Goal: Check status: Check status

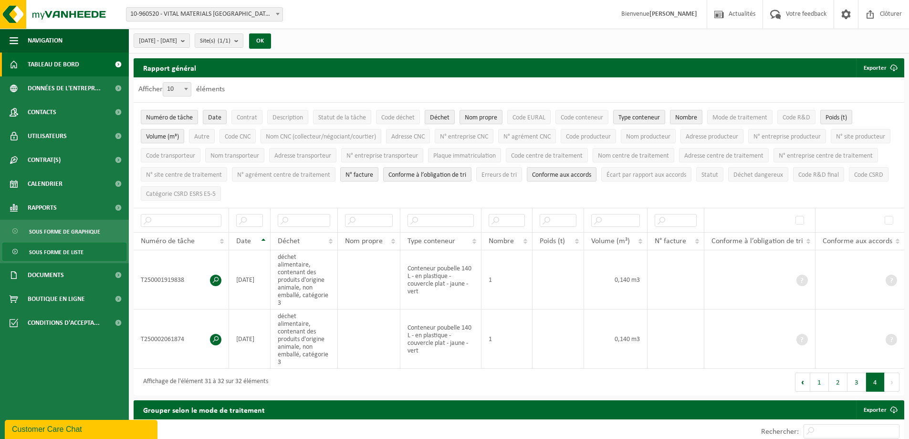
click at [54, 65] on span "Tableau de bord" at bounding box center [54, 64] width 52 height 24
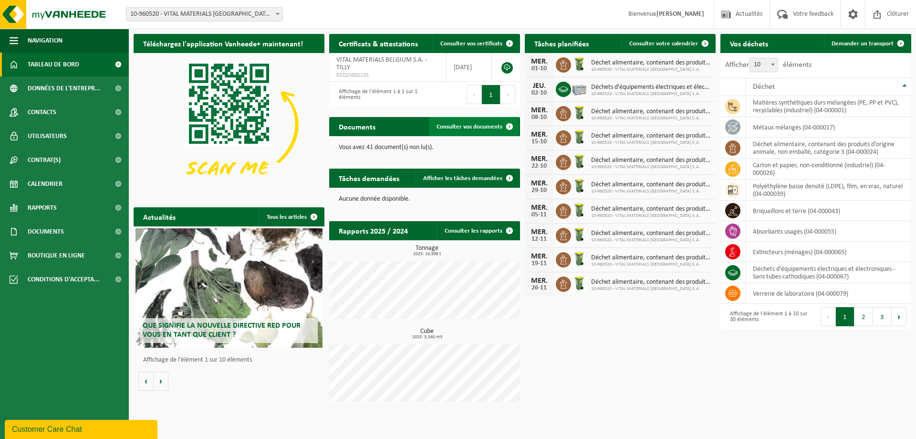
click at [487, 126] on span "Consulter vos documents" at bounding box center [470, 127] width 66 height 6
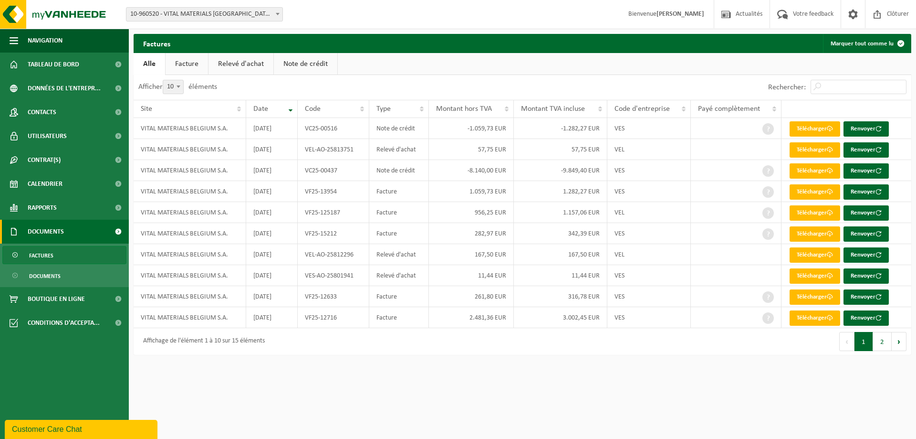
click at [179, 67] on link "Facture" at bounding box center [187, 64] width 42 height 22
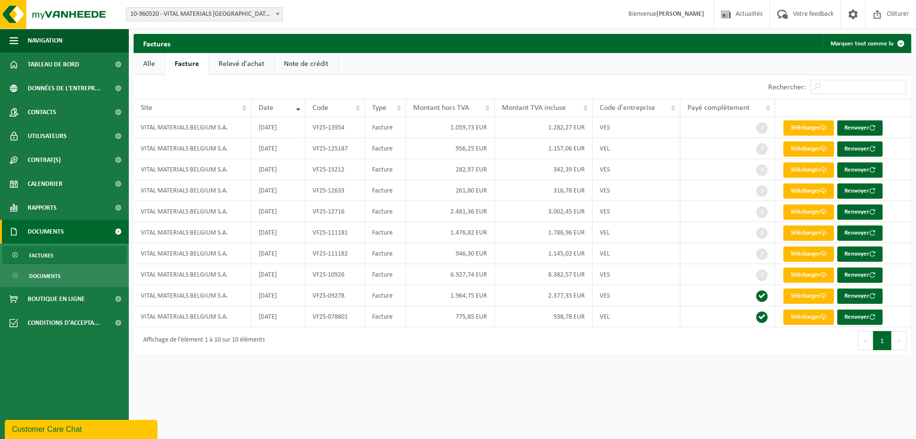
click at [241, 58] on link "Relevé d'achat" at bounding box center [241, 64] width 65 height 22
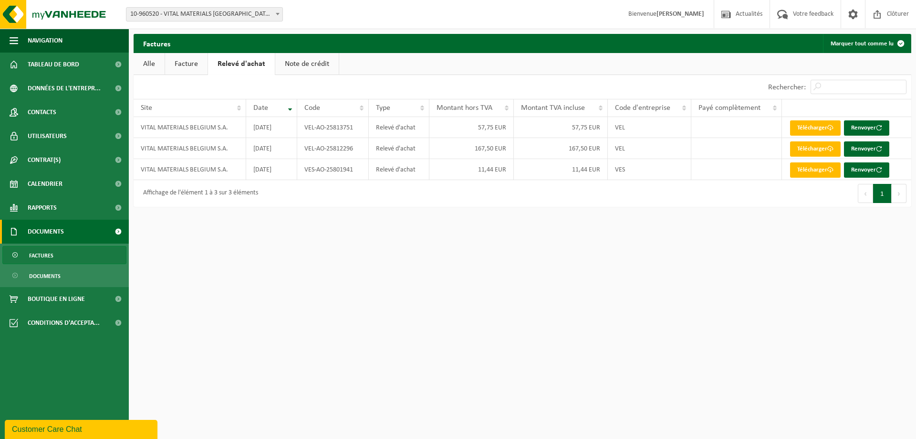
click at [288, 57] on link "Note de crédit" at bounding box center [306, 64] width 63 height 22
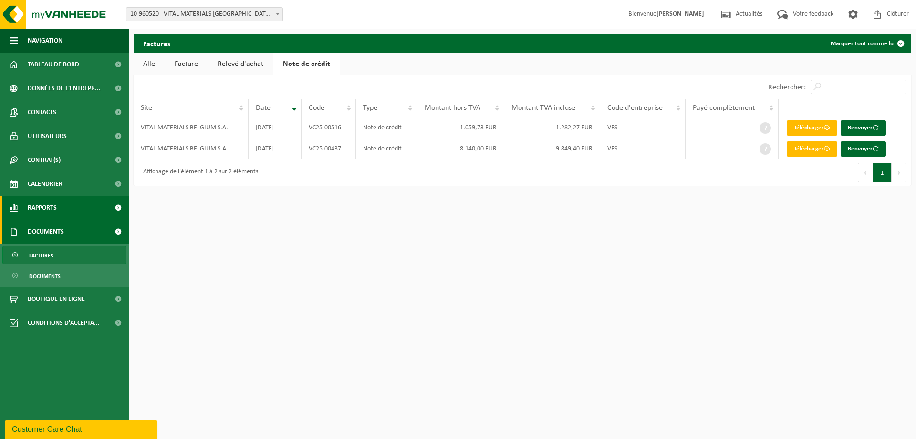
click at [66, 209] on link "Rapports" at bounding box center [64, 208] width 129 height 24
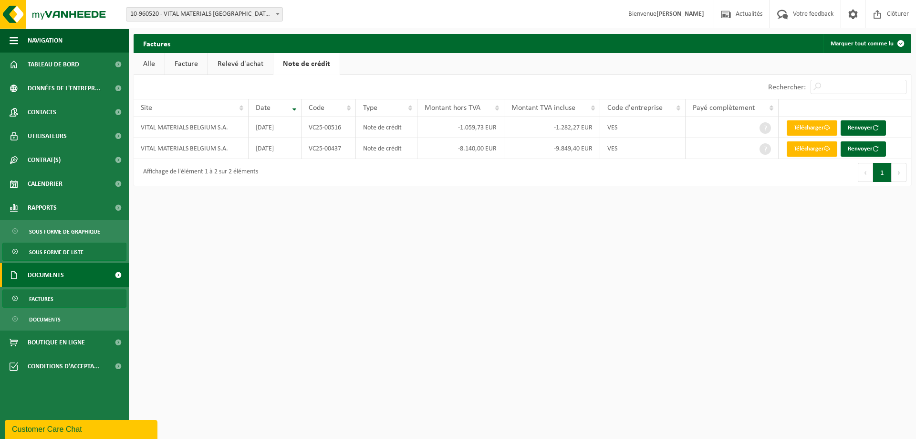
click at [58, 243] on span "Sous forme de liste" at bounding box center [56, 252] width 54 height 18
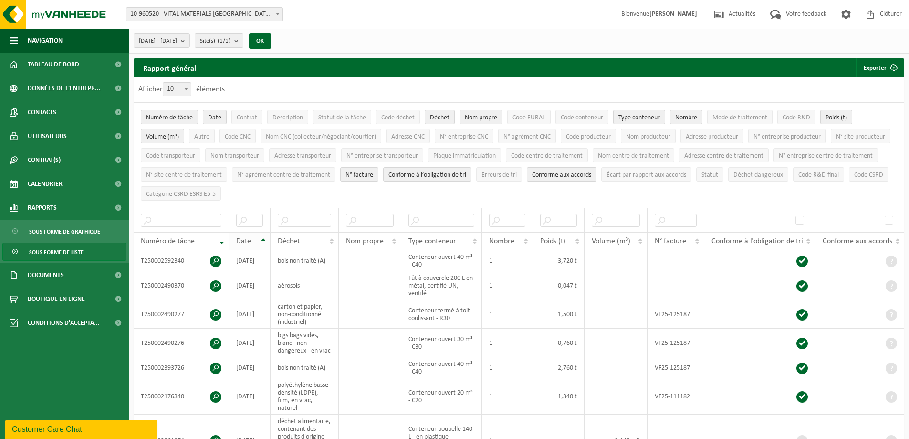
click at [257, 237] on div "Date" at bounding box center [247, 241] width 22 height 8
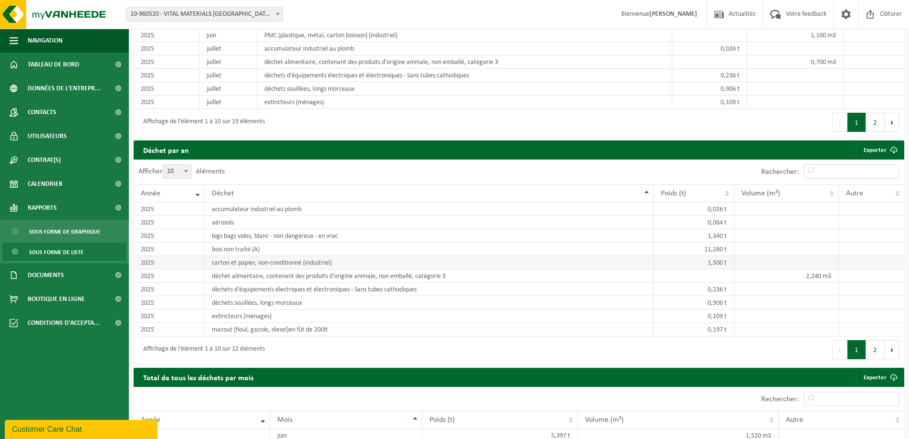
scroll to position [844, 0]
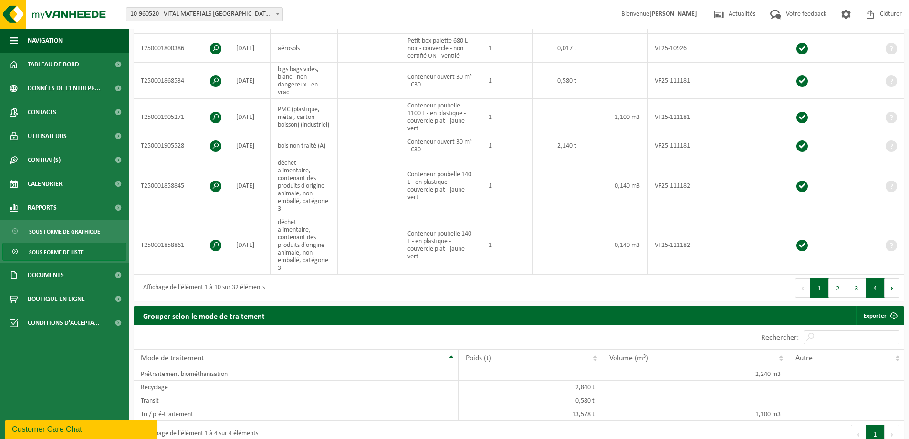
click at [881, 278] on button "4" at bounding box center [875, 287] width 19 height 19
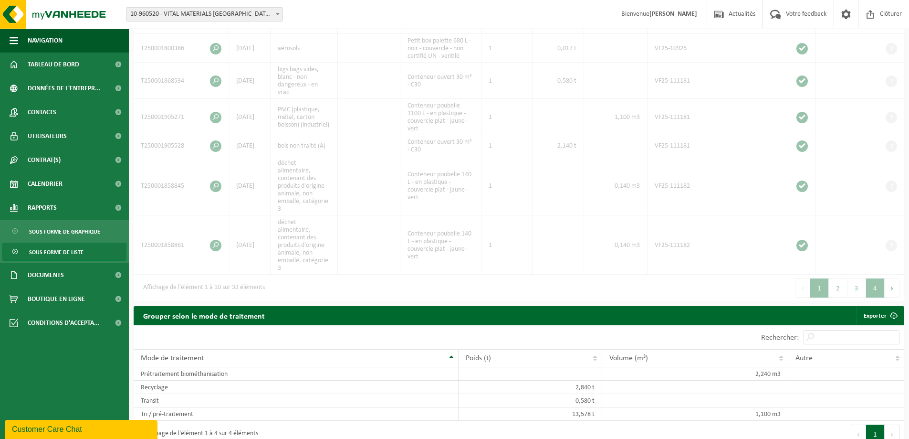
scroll to position [145, 0]
